Goal: Information Seeking & Learning: Find specific fact

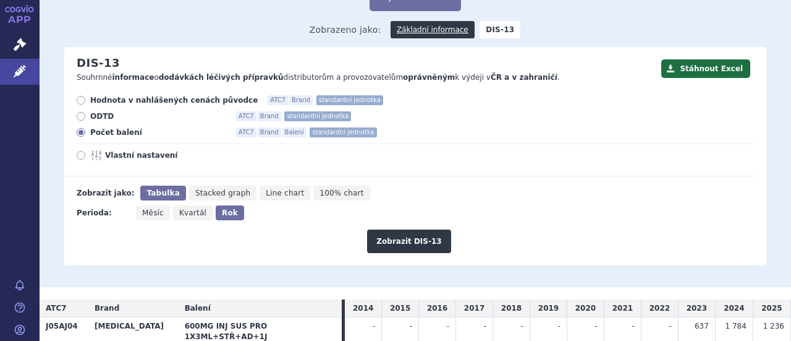
scroll to position [120, 0]
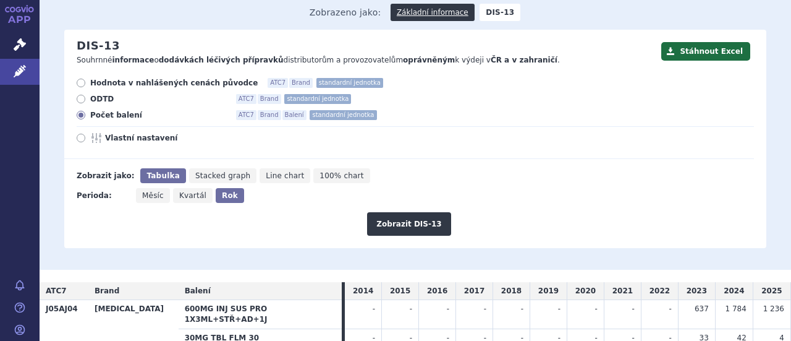
click at [82, 79] on icon at bounding box center [81, 83] width 9 height 9
click at [82, 80] on input "Hodnota v nahlášených cenách původce ATC7 Brand standardní jednotka" at bounding box center [82, 84] width 8 height 8
radio input "true"
click at [406, 212] on button "Zobrazit DIS-13" at bounding box center [408, 223] width 83 height 23
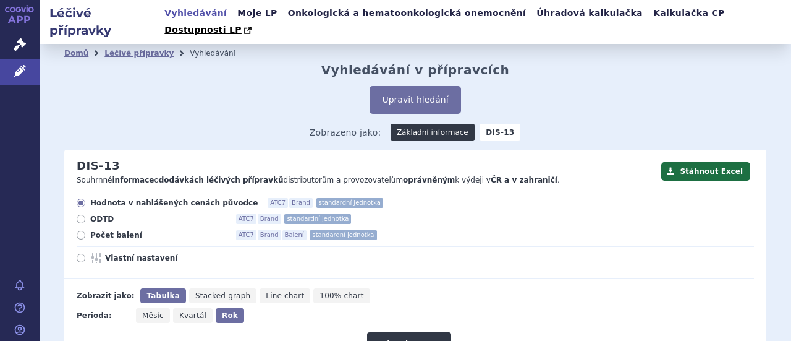
scroll to position [150, 0]
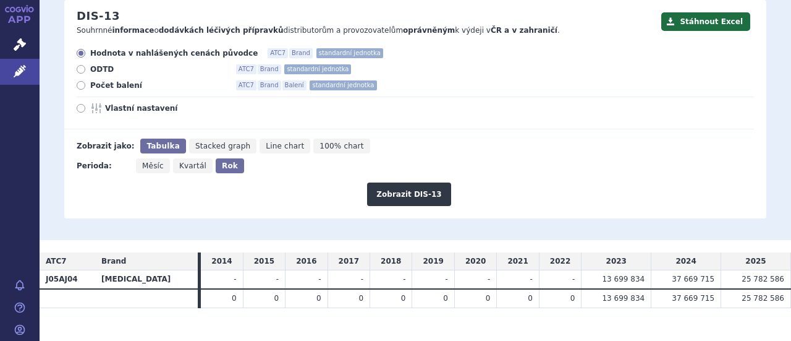
click at [81, 81] on icon at bounding box center [81, 85] width 9 height 9
click at [81, 83] on input "Počet balení ATC7 Brand Balení standardní jednotka" at bounding box center [82, 87] width 8 height 8
radio input "true"
click at [391, 182] on button "Zobrazit DIS-13" at bounding box center [408, 193] width 83 height 23
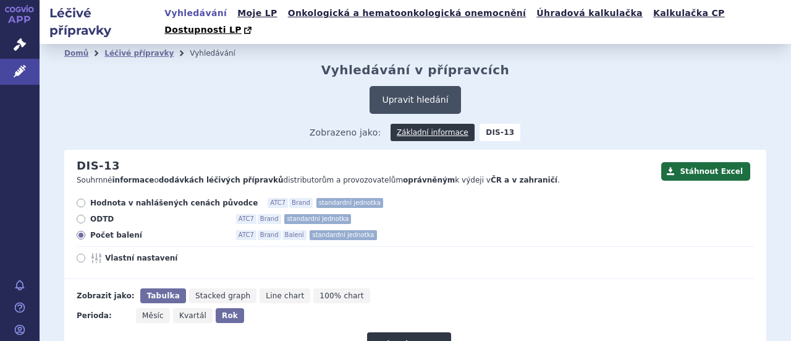
click at [415, 86] on button "Upravit hledání" at bounding box center [415, 100] width 91 height 28
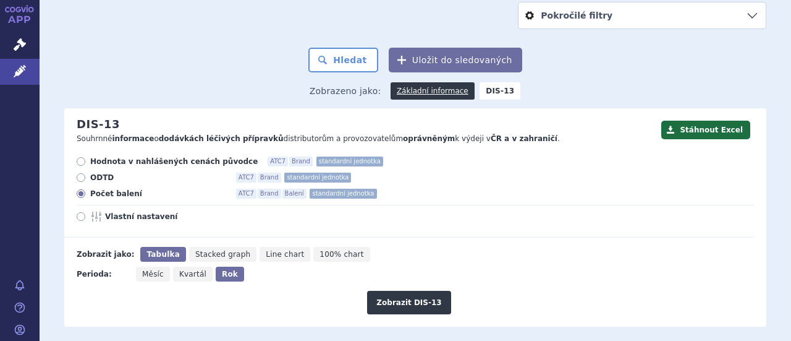
scroll to position [328, 0]
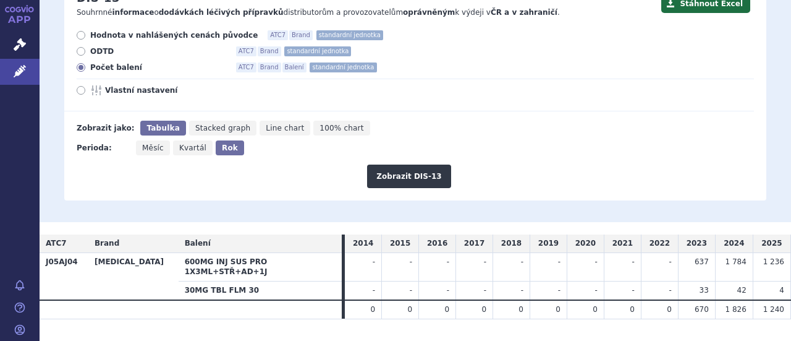
click at [85, 30] on label "Hodnota v nahlášených cenách původce ATC7 Brand standardní jednotka" at bounding box center [416, 35] width 678 height 10
click at [85, 33] on input "Hodnota v nahlášených cenách původce ATC7 Brand standardní jednotka" at bounding box center [82, 37] width 8 height 8
radio input "true"
click at [379, 164] on button "Zobrazit DIS-13" at bounding box center [408, 175] width 83 height 23
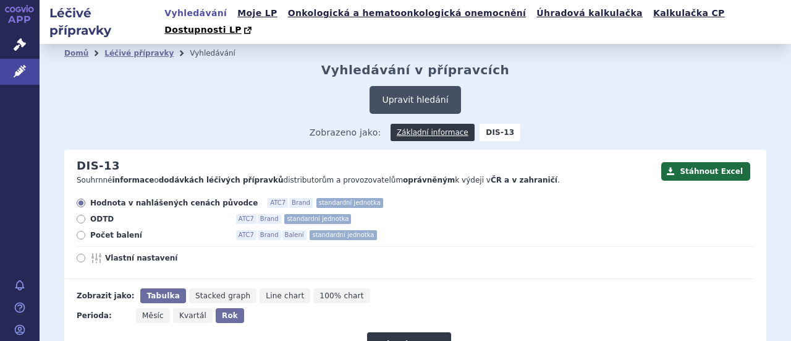
click at [438, 90] on button "Upravit hledání" at bounding box center [415, 100] width 91 height 28
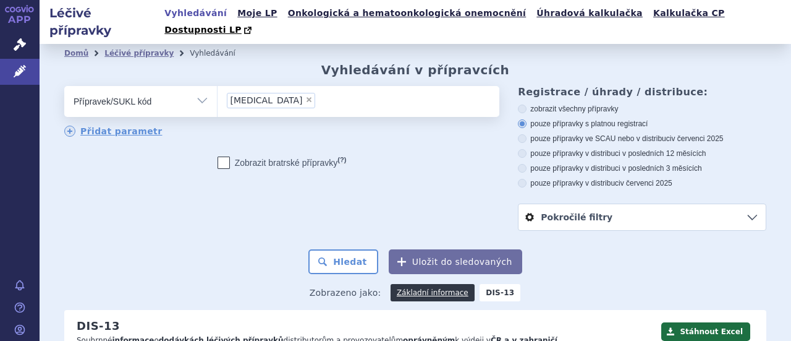
click at [305, 96] on span "×" at bounding box center [308, 99] width 7 height 7
click at [218, 85] on select "vocabria" at bounding box center [217, 100] width 1 height 31
select select
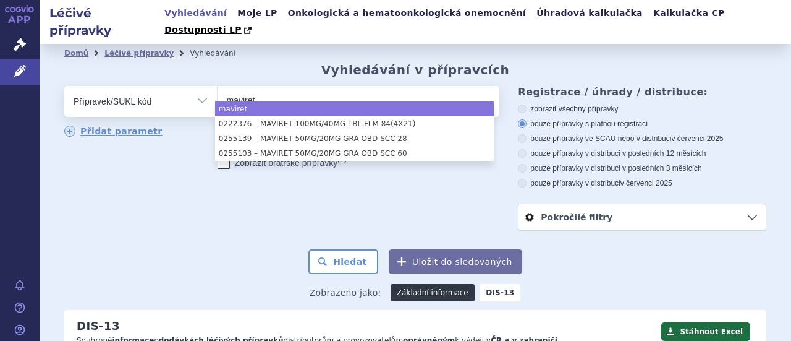
type input "maviret"
click at [200, 86] on select "Vše Přípravek/SUKL kód MAH VPOIS ATC/Aktivní látka Léková forma Síla" at bounding box center [140, 100] width 153 height 28
select select "maviret"
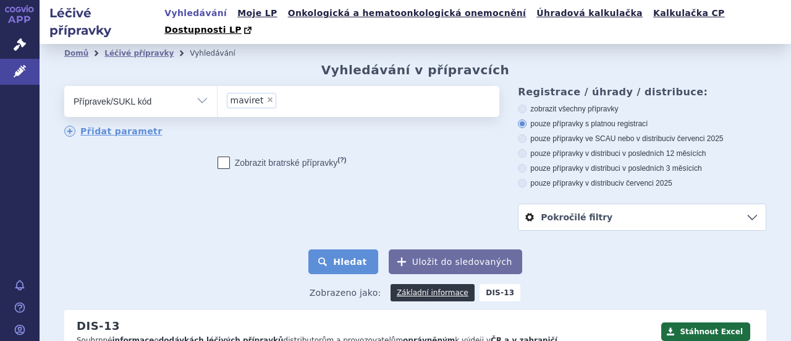
click at [339, 249] on button "Hledat" at bounding box center [343, 261] width 70 height 25
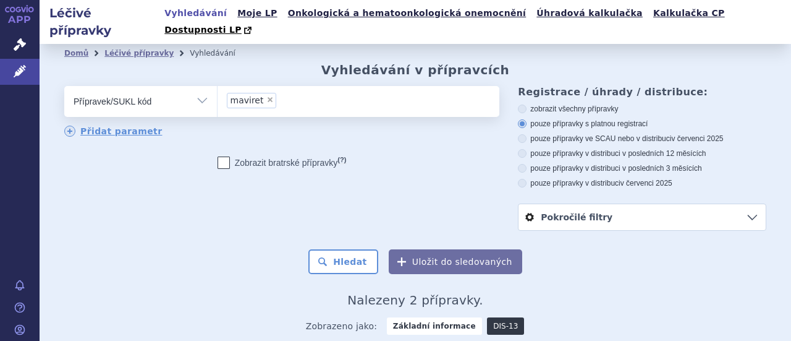
click at [491, 317] on link "DIS-13" at bounding box center [505, 325] width 37 height 17
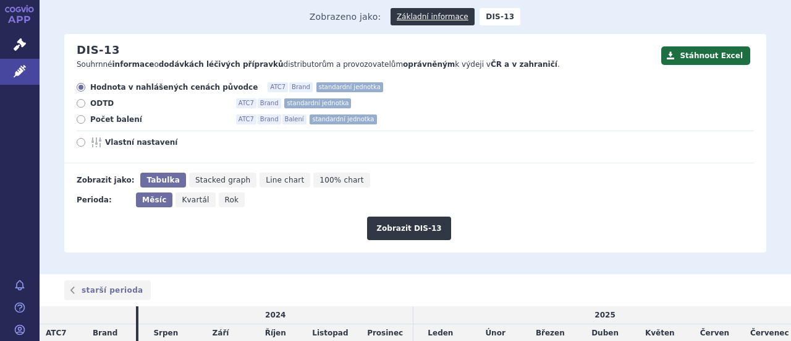
scroll to position [188, 0]
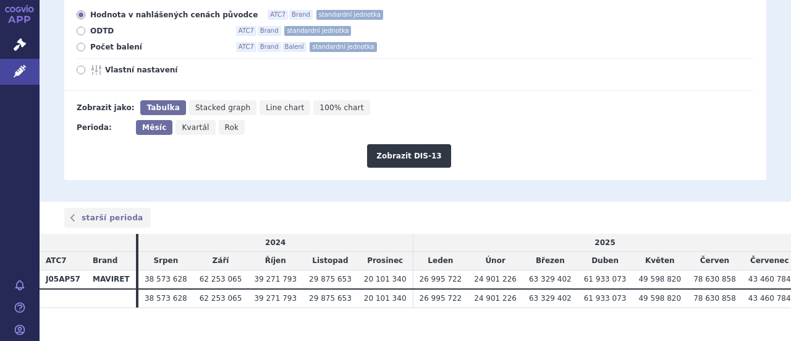
click at [230, 120] on icon "Rok" at bounding box center [232, 127] width 27 height 15
click at [227, 120] on input "Rok" at bounding box center [223, 124] width 8 height 8
radio input "true"
click at [390, 144] on button "Zobrazit DIS-13" at bounding box center [408, 155] width 83 height 23
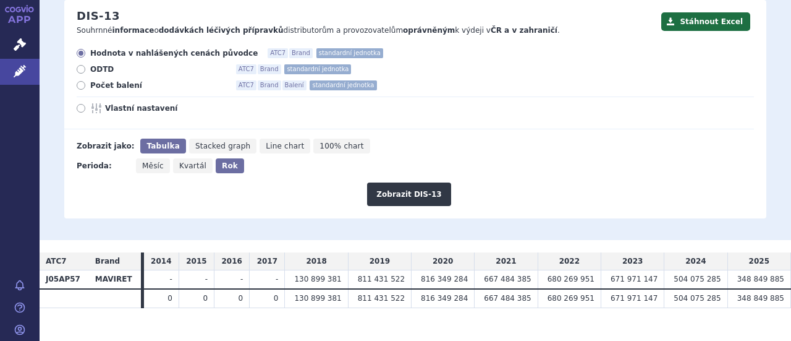
scroll to position [149, 0]
click at [125, 81] on span "Počet balení" at bounding box center [158, 86] width 136 height 10
click at [86, 83] on input "Počet balení ATC7 Brand Balení standardní jednotka" at bounding box center [82, 87] width 8 height 8
radio input "true"
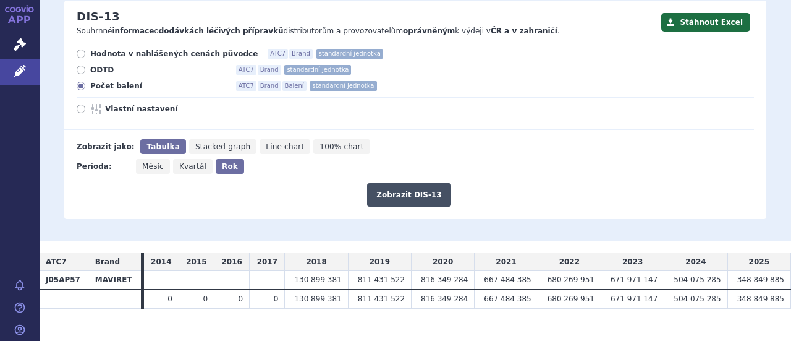
click at [399, 183] on button "Zobrazit DIS-13" at bounding box center [408, 194] width 83 height 23
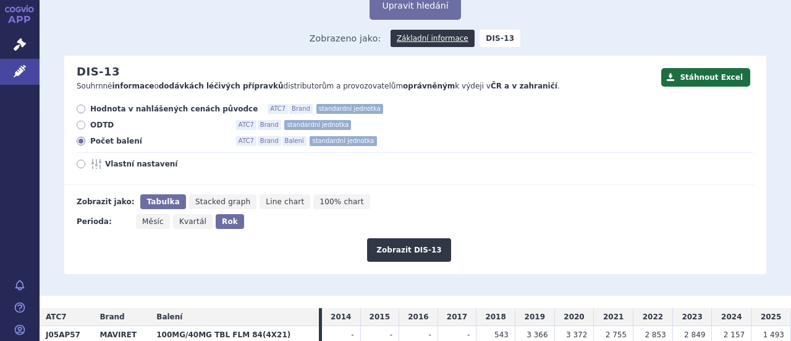
scroll to position [168, 0]
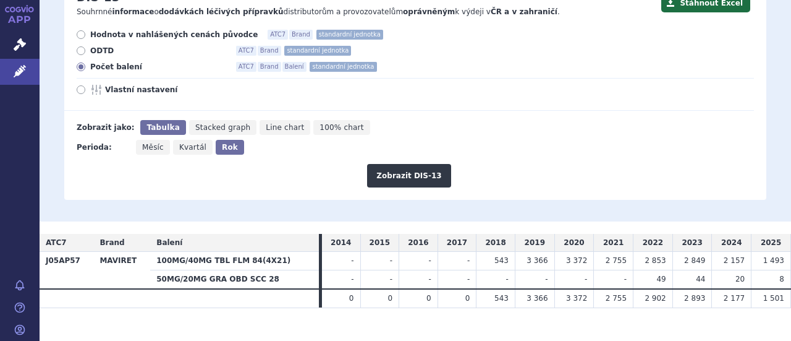
click at [85, 30] on label "Hodnota v nahlášených cenách původce ATC7 Brand standardní jednotka" at bounding box center [416, 35] width 678 height 10
click at [85, 32] on input "Hodnota v nahlášených cenách původce ATC7 Brand standardní jednotka" at bounding box center [82, 36] width 8 height 8
radio input "true"
click at [388, 164] on button "Zobrazit DIS-13" at bounding box center [408, 175] width 83 height 23
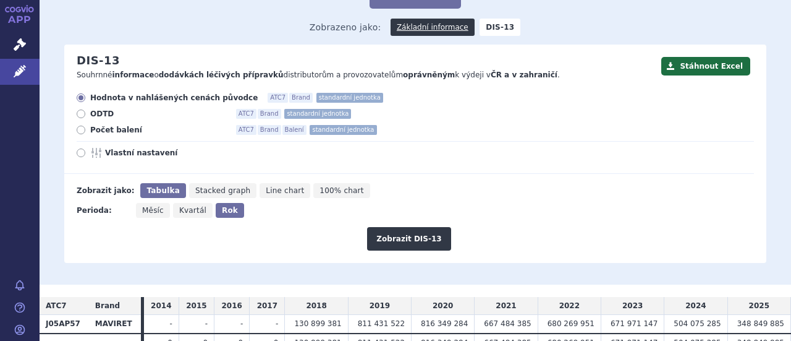
scroll to position [150, 0]
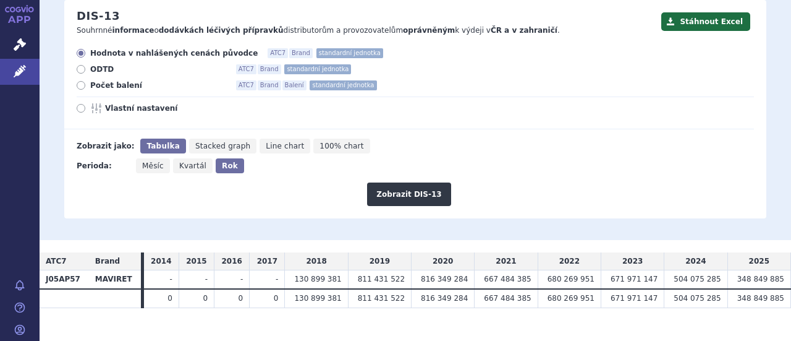
click at [84, 80] on label "Počet balení ATC7 Brand Balení standardní jednotka" at bounding box center [416, 85] width 678 height 10
click at [84, 83] on input "Počet balení ATC7 Brand Balení standardní jednotka" at bounding box center [82, 87] width 8 height 8
radio input "true"
click at [398, 182] on button "Zobrazit DIS-13" at bounding box center [408, 193] width 83 height 23
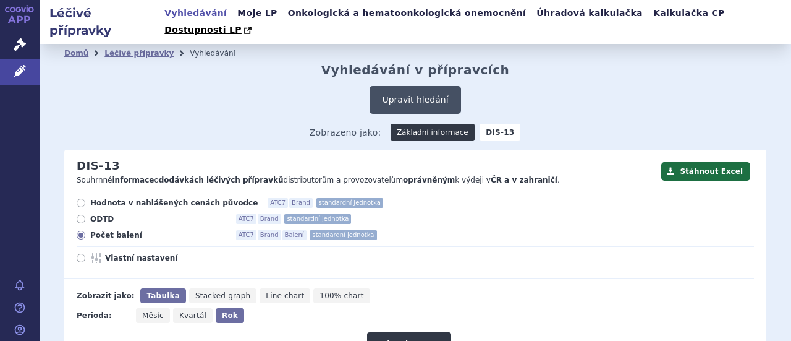
click at [407, 95] on button "Upravit hledání" at bounding box center [415, 100] width 91 height 28
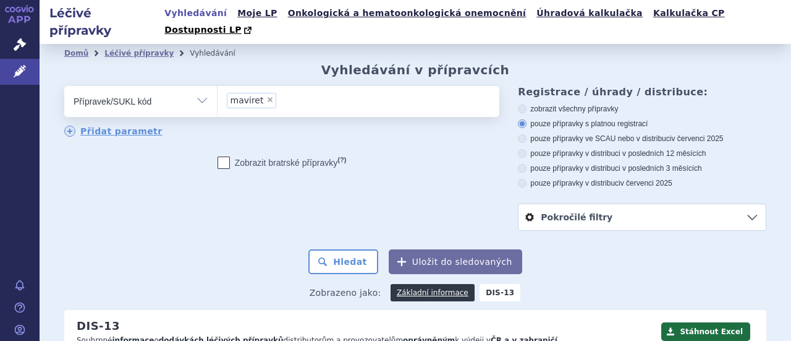
click at [296, 86] on ul "× maviret" at bounding box center [357, 99] width 279 height 27
click at [218, 85] on select "maviret" at bounding box center [217, 100] width 1 height 31
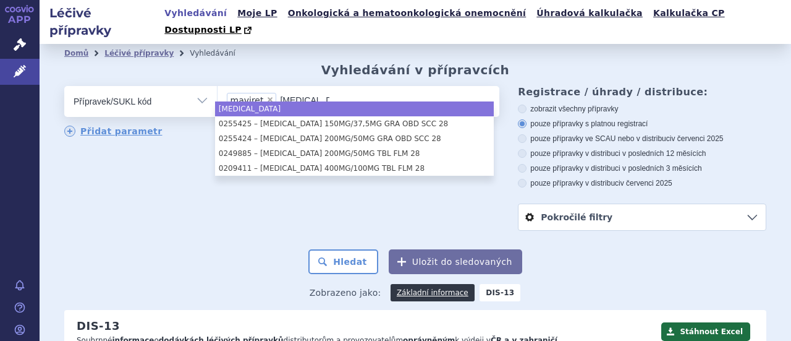
click at [317, 92] on input "[MEDICAL_DATA]" at bounding box center [306, 99] width 52 height 15
type input "[MEDICAL_DATA]"
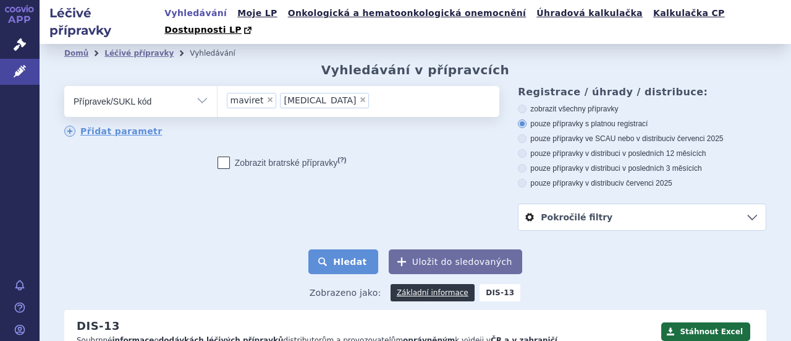
click at [346, 249] on button "Hledat" at bounding box center [343, 261] width 70 height 25
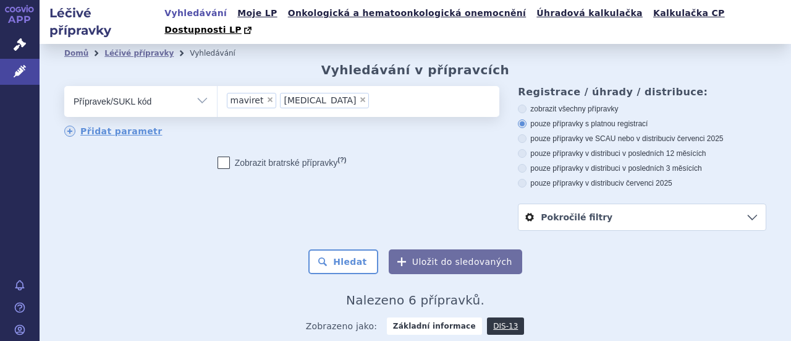
click at [493, 317] on link "DIS-13" at bounding box center [505, 325] width 37 height 17
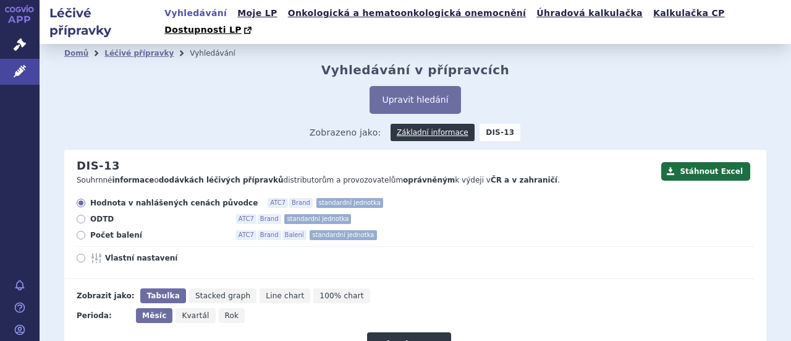
scroll to position [206, 0]
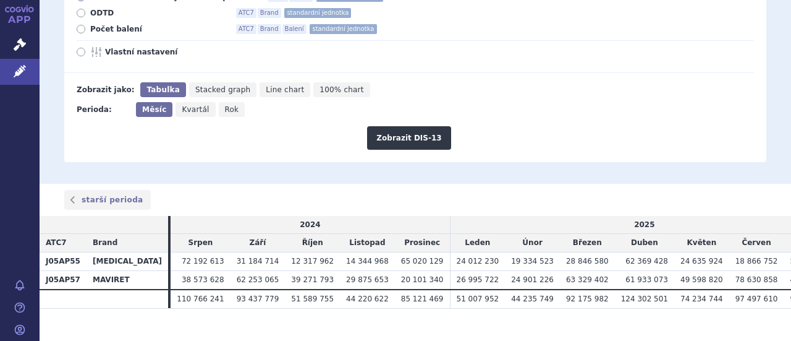
click at [226, 105] on span "Rok" at bounding box center [232, 109] width 14 height 9
click at [226, 102] on input "Rok" at bounding box center [223, 106] width 8 height 8
radio input "true"
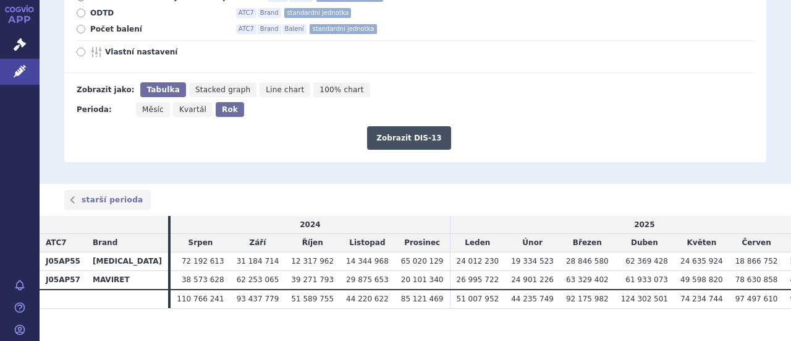
click at [381, 126] on button "Zobrazit DIS-13" at bounding box center [408, 137] width 83 height 23
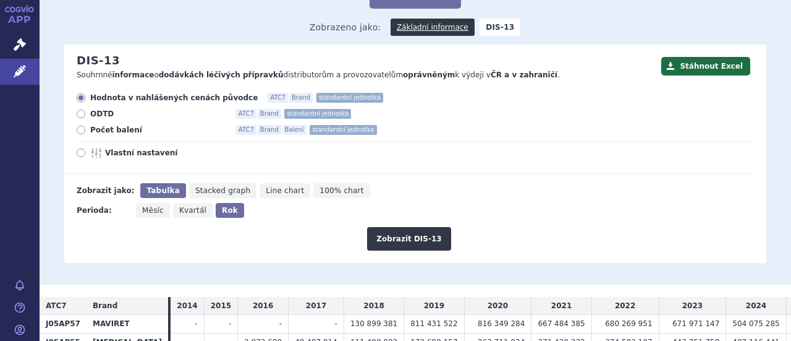
scroll to position [168, 0]
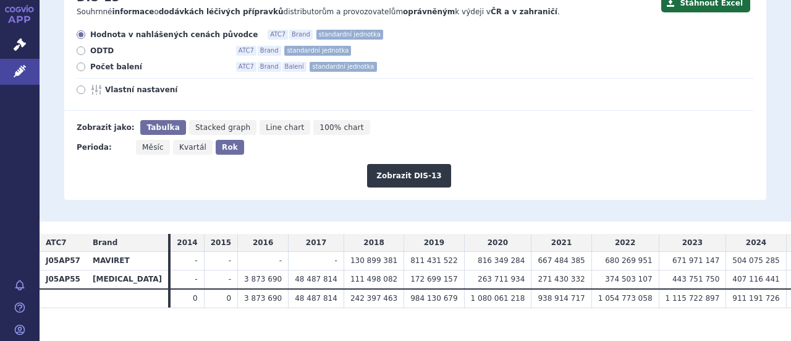
click at [85, 46] on label "ODTD ATC7 Brand standardní jednotka" at bounding box center [416, 51] width 678 height 10
click at [85, 48] on input "ODTD ATC7 Brand standardní jednotka" at bounding box center [82, 52] width 8 height 8
radio input "true"
click at [386, 164] on button "Zobrazit DIS-13" at bounding box center [408, 175] width 83 height 23
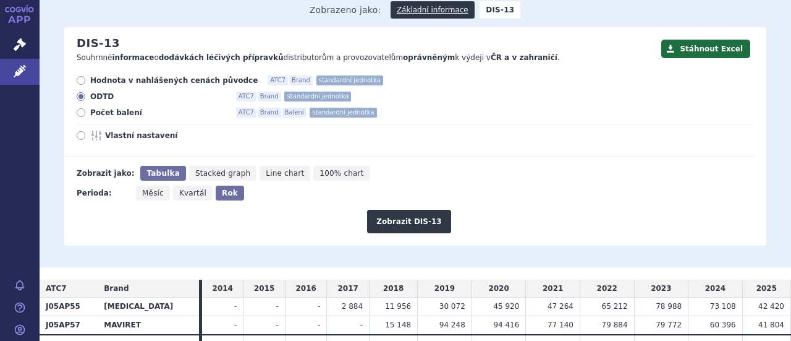
scroll to position [168, 0]
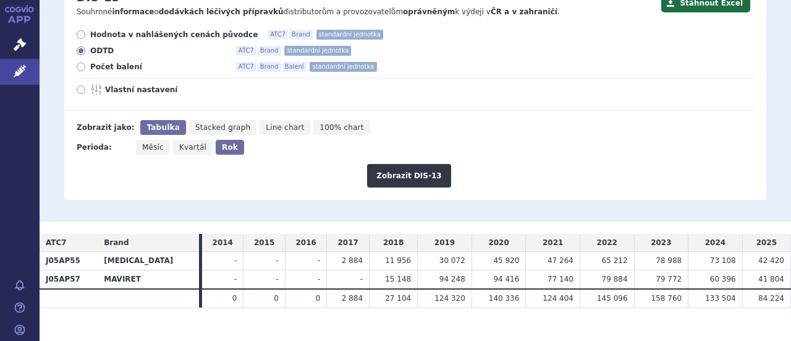
drag, startPoint x: 47, startPoint y: 224, endPoint x: 636, endPoint y: 320, distance: 596.8
click at [636, 320] on section "Domů Léčivé přípravky Vyhledávání Vyhledávání v přípravcích Upravit hledání ods…" at bounding box center [416, 117] width 752 height 482
copy table
click at [279, 322] on section "Domů Léčivé přípravky Vyhledávání Vyhledávání v přípravcích Upravit hledání ods…" at bounding box center [416, 117] width 752 height 482
click at [107, 62] on span "Počet balení" at bounding box center [158, 67] width 136 height 10
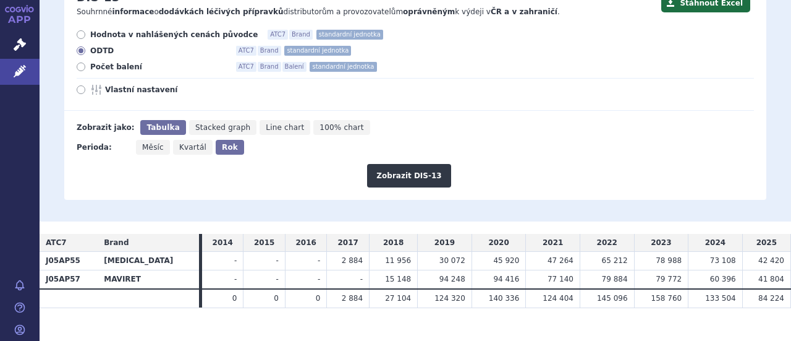
click at [86, 64] on input "Počet balení ATC7 Brand Balení standardní jednotka" at bounding box center [82, 68] width 8 height 8
radio input "true"
click at [412, 164] on button "Zobrazit DIS-13" at bounding box center [408, 175] width 83 height 23
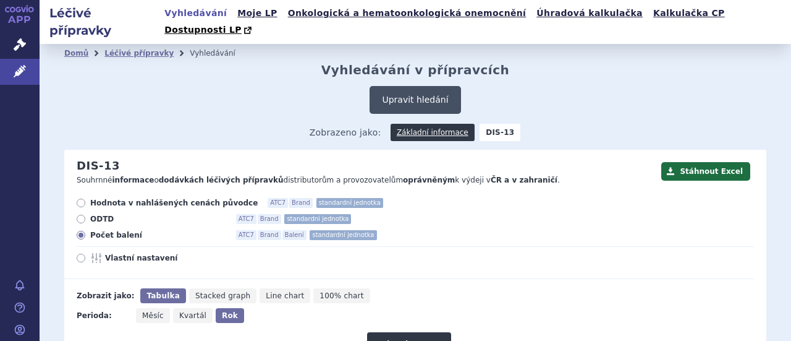
click at [417, 86] on button "Upravit hledání" at bounding box center [415, 100] width 91 height 28
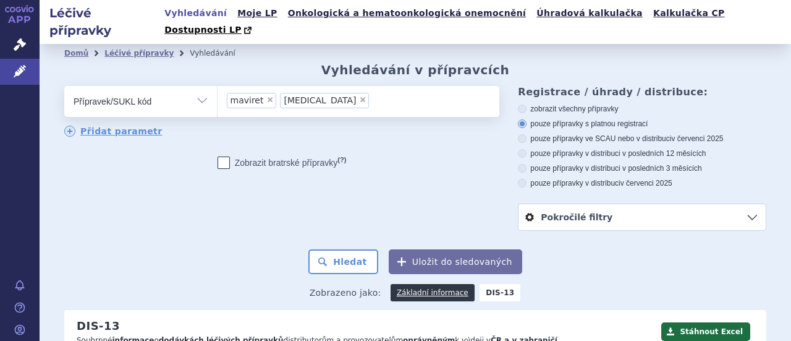
click at [359, 96] on span "×" at bounding box center [362, 99] width 7 height 7
click at [218, 85] on select "maviret [MEDICAL_DATA]" at bounding box center [217, 100] width 1 height 31
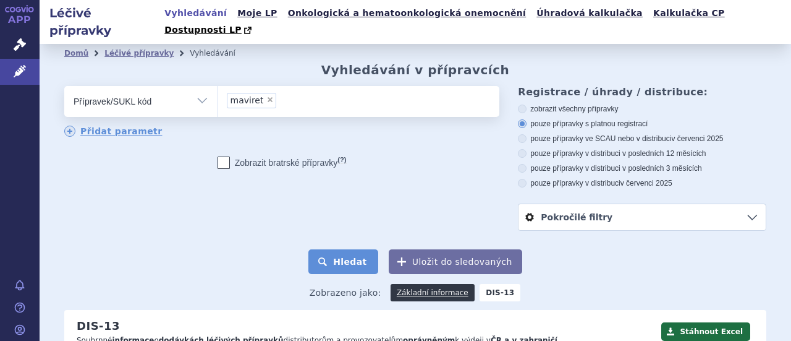
click at [347, 249] on button "Hledat" at bounding box center [343, 261] width 70 height 25
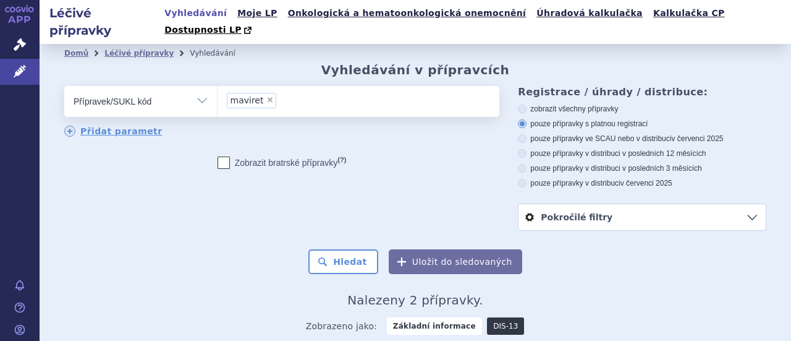
click at [493, 317] on link "DIS-13" at bounding box center [505, 325] width 37 height 17
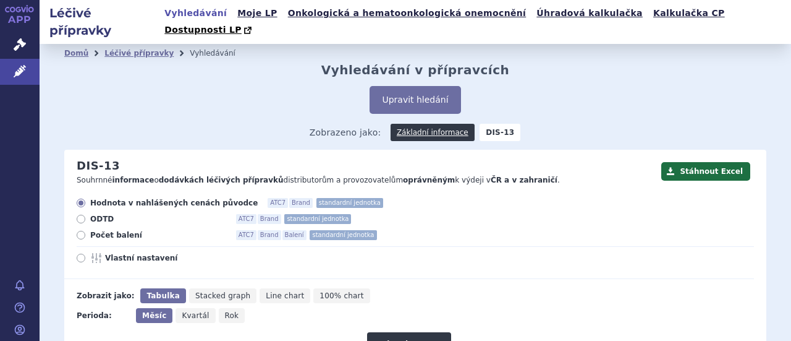
scroll to position [188, 0]
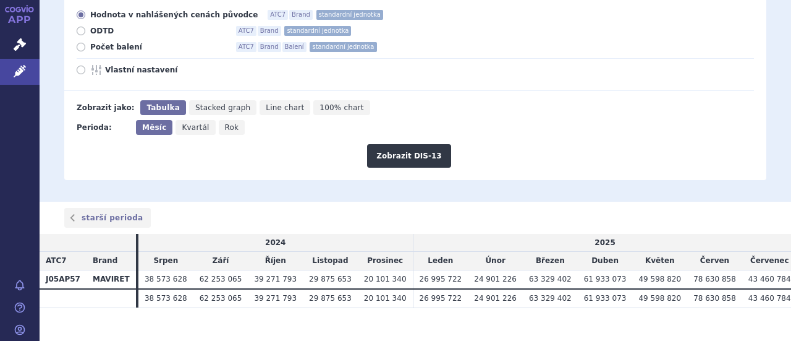
click at [108, 42] on span "Počet balení" at bounding box center [158, 47] width 136 height 10
click at [86, 45] on input "Počet balení ATC7 Brand Balení standardní jednotka" at bounding box center [82, 49] width 8 height 8
radio input "true"
click at [225, 123] on span "Rok" at bounding box center [232, 127] width 14 height 9
click at [219, 120] on input "Rok" at bounding box center [223, 124] width 8 height 8
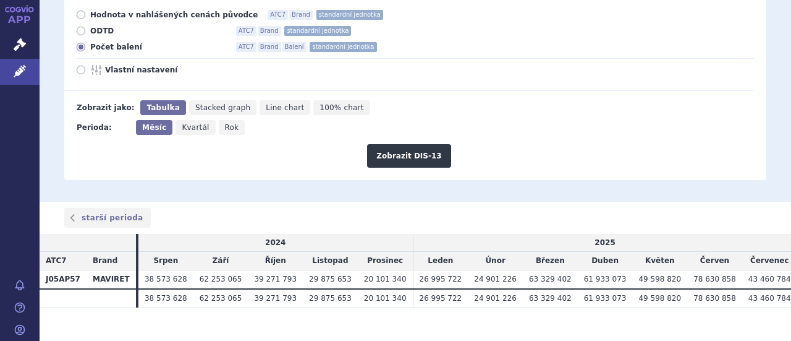
radio input "true"
click at [414, 144] on button "Zobrazit DIS-13" at bounding box center [408, 155] width 83 height 23
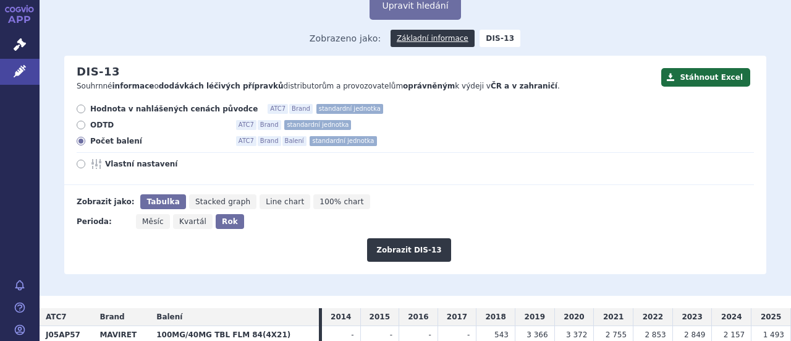
scroll to position [168, 0]
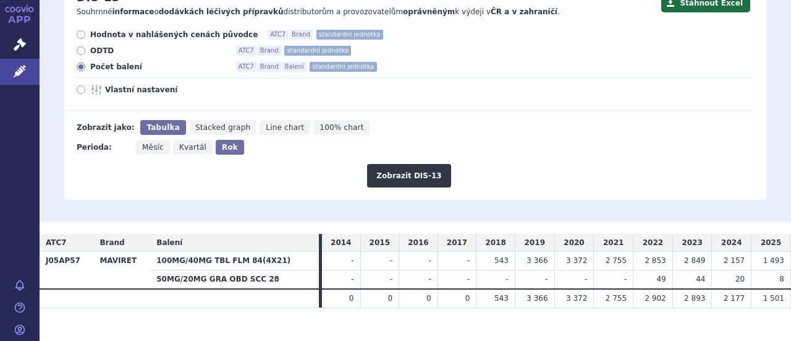
drag, startPoint x: 100, startPoint y: 224, endPoint x: 775, endPoint y: 284, distance: 677.7
click at [775, 284] on table "ATC7 Brand Balení 2014 2015 2016 2017 2018 2019 2020 2021 2022 2023 2024 2025 J…" at bounding box center [416, 271] width 752 height 74
copy table "Lorem Ipsumd 6081 5630 6830 9690 0222 9370 5019 1746 1472 7412 1054 0365 S70AM5…"
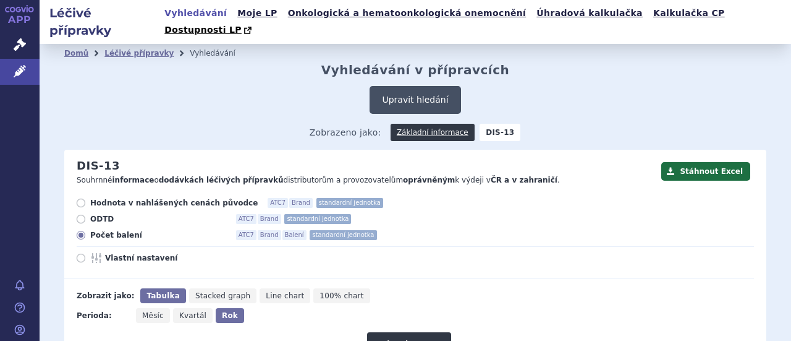
click at [420, 86] on button "Upravit hledání" at bounding box center [415, 100] width 91 height 28
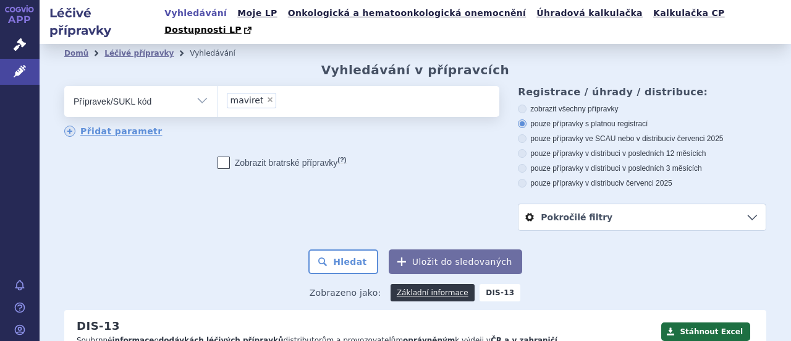
click at [266, 96] on span "×" at bounding box center [269, 99] width 7 height 7
click at [218, 85] on select "maviret" at bounding box center [217, 100] width 1 height 31
select select
click at [274, 86] on ul at bounding box center [357, 99] width 279 height 26
click at [218, 86] on select at bounding box center [217, 100] width 1 height 31
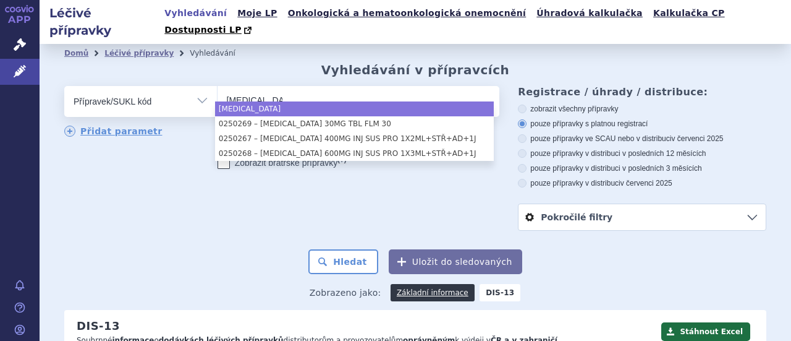
type input "vocabria"
select select "vocabria"
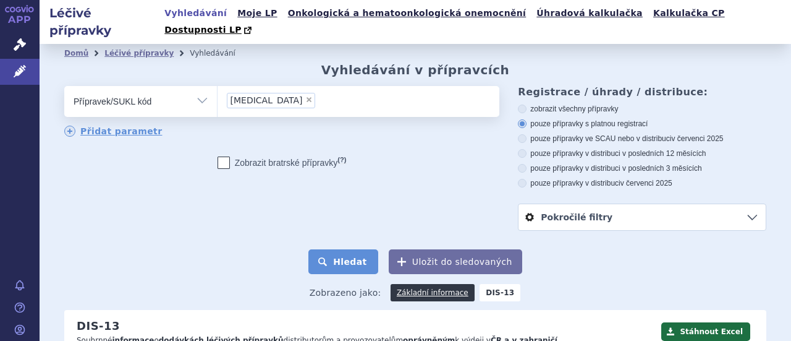
click at [349, 249] on button "Hledat" at bounding box center [343, 261] width 70 height 25
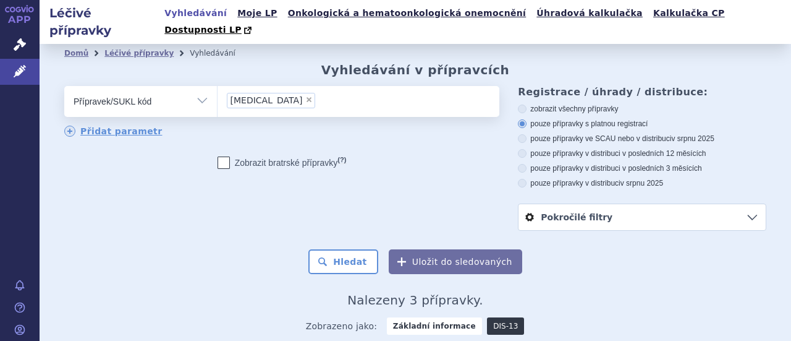
click at [492, 317] on link "DIS-13" at bounding box center [505, 325] width 37 height 17
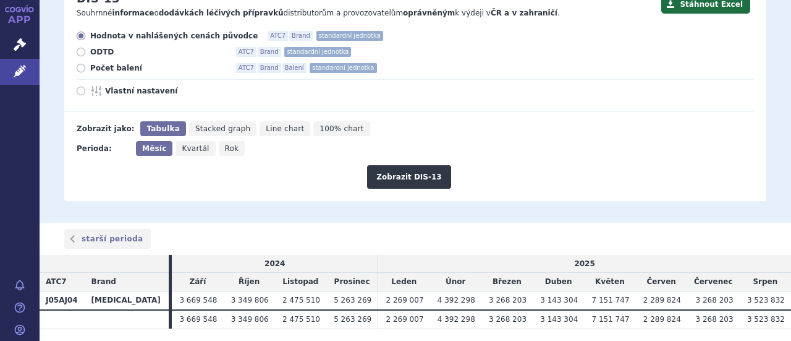
scroll to position [188, 0]
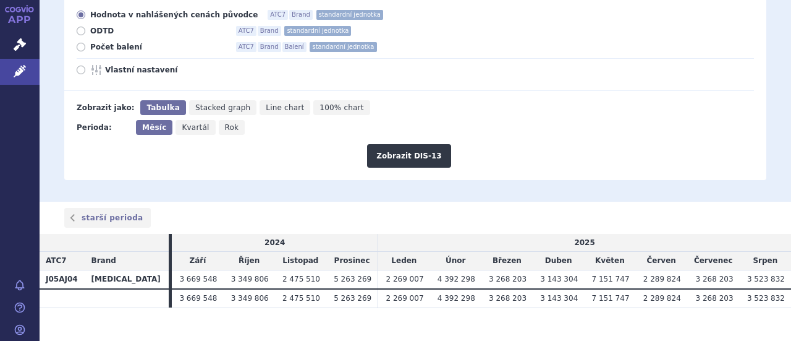
click at [104, 42] on span "Počet balení" at bounding box center [158, 47] width 136 height 10
click at [86, 45] on input "Počet balení ATC7 Brand Balení standardní jednotka" at bounding box center [82, 49] width 8 height 8
radio input "true"
click at [225, 123] on span "Rok" at bounding box center [232, 127] width 14 height 9
click at [225, 120] on input "Rok" at bounding box center [223, 124] width 8 height 8
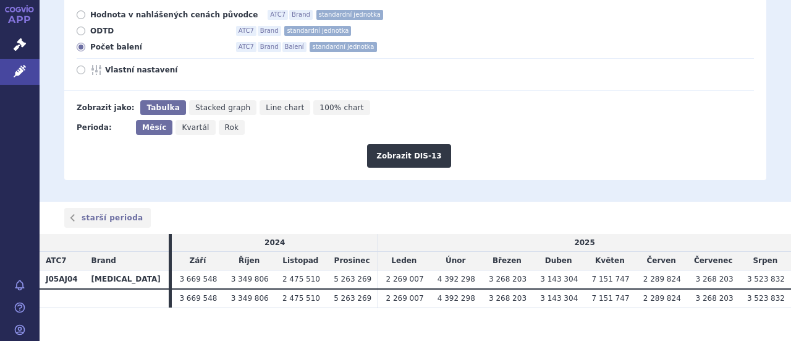
radio input "true"
click at [408, 146] on button "Zobrazit DIS-13" at bounding box center [408, 155] width 83 height 23
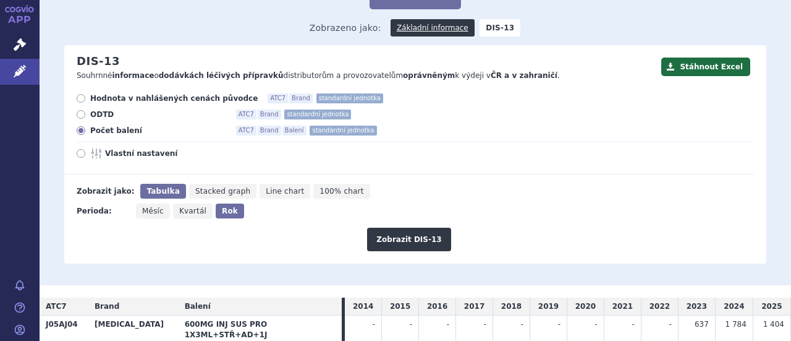
scroll to position [168, 0]
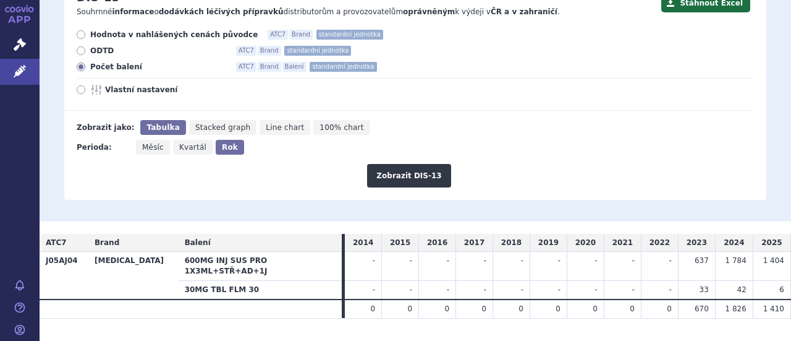
drag, startPoint x: 97, startPoint y: 226, endPoint x: 778, endPoint y: 283, distance: 683.0
click at [778, 283] on table "ATC7 Brand Balení 2014 2015 2016 2017 2018 2019 2020 2021 2022 2023 2024 2025 J…" at bounding box center [416, 276] width 752 height 85
copy table "Lorem Ipsumd 6496 6327 8437 6944 0100 6681 4640 9972 3023 6030 6257 0453 S25AM7…"
